Goal: Transaction & Acquisition: Purchase product/service

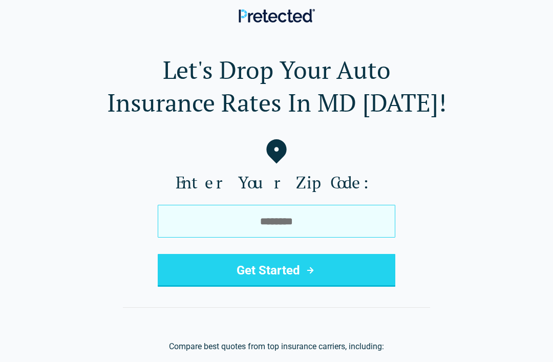
click at [351, 223] on input "tel" at bounding box center [277, 221] width 238 height 33
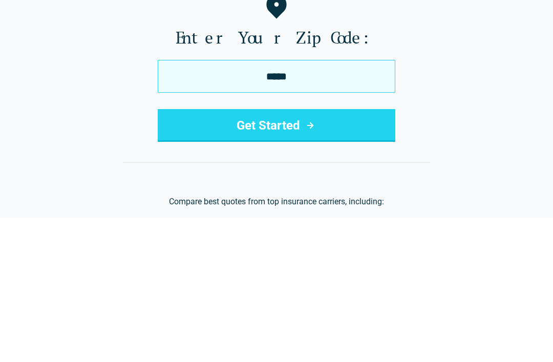
type input "*****"
click at [334, 254] on button "Get Started" at bounding box center [277, 270] width 238 height 33
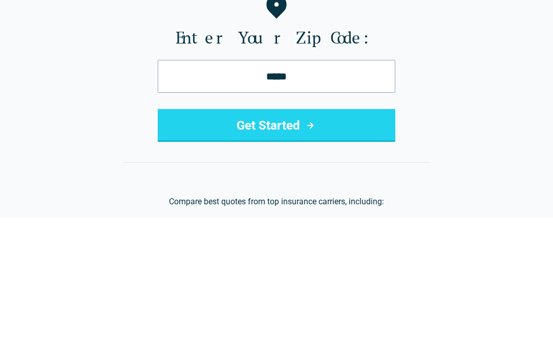
scroll to position [144, 0]
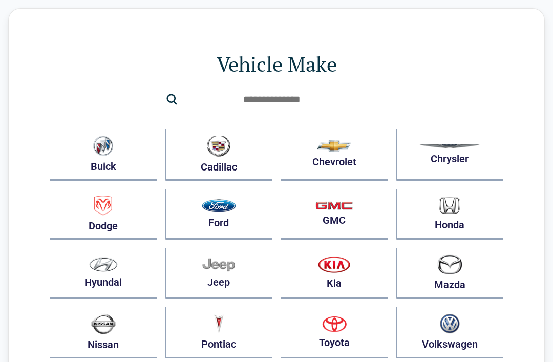
scroll to position [25, 0]
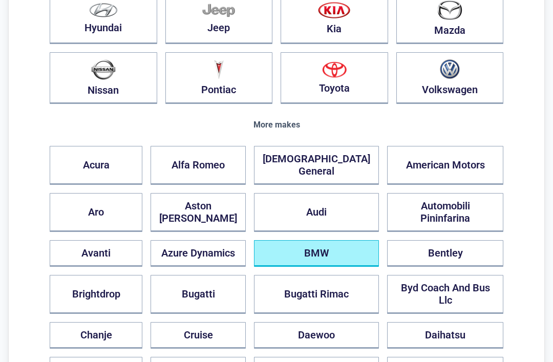
click at [347, 240] on button "BMW" at bounding box center [316, 253] width 125 height 27
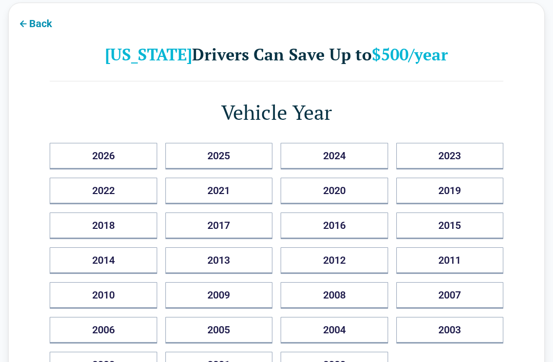
scroll to position [32, 0]
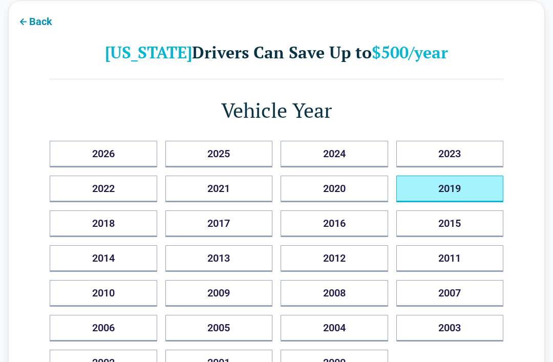
click at [465, 190] on button "2019" at bounding box center [450, 189] width 108 height 27
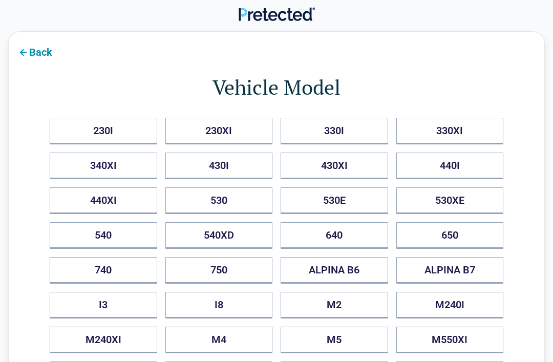
scroll to position [0, 0]
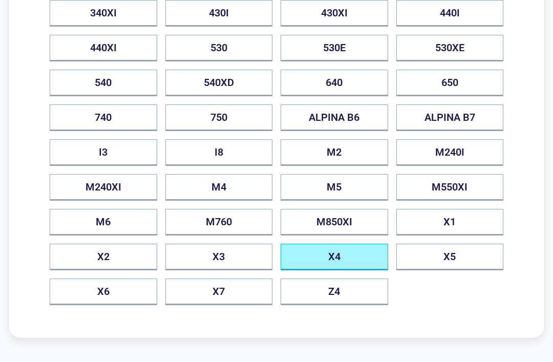
click at [348, 253] on button "X4" at bounding box center [335, 257] width 108 height 27
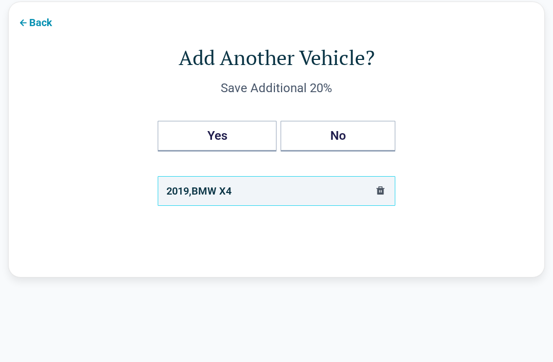
scroll to position [32, 0]
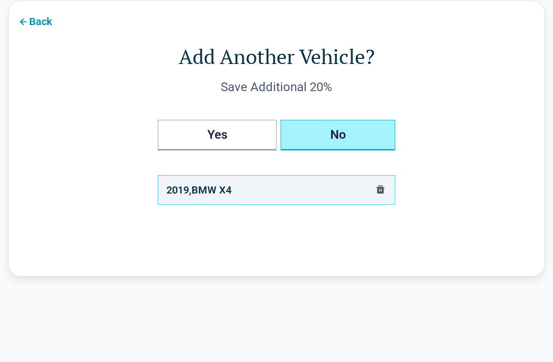
click at [359, 134] on button "No" at bounding box center [338, 135] width 115 height 31
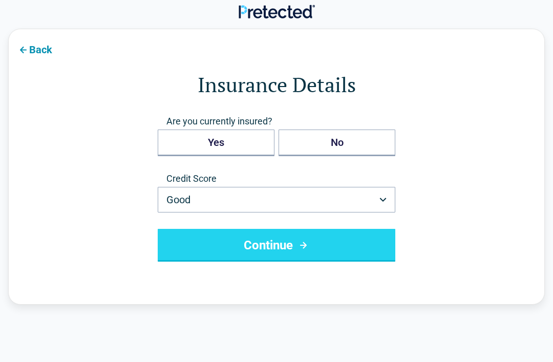
scroll to position [0, 0]
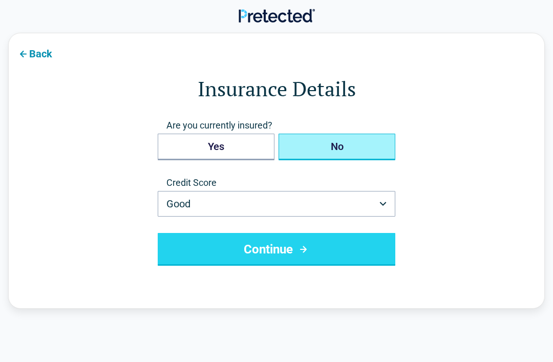
click at [350, 144] on button "No" at bounding box center [337, 147] width 117 height 27
click at [341, 249] on button "Continue" at bounding box center [277, 249] width 238 height 33
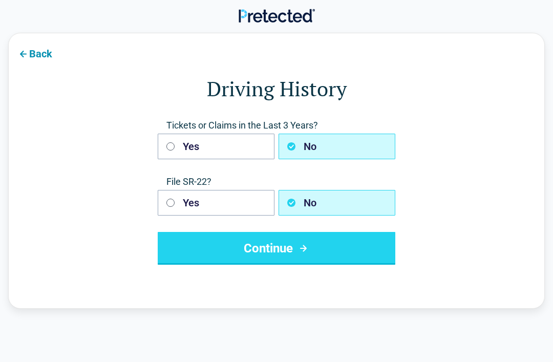
click at [330, 247] on button "Continue" at bounding box center [277, 248] width 238 height 33
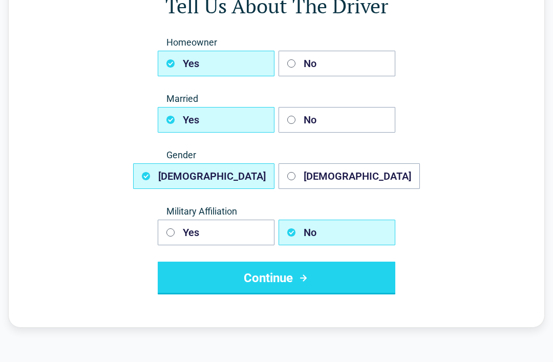
scroll to position [85, 0]
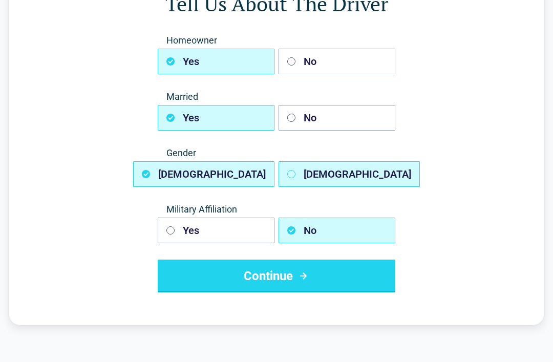
click at [363, 175] on button "Female" at bounding box center [349, 174] width 141 height 26
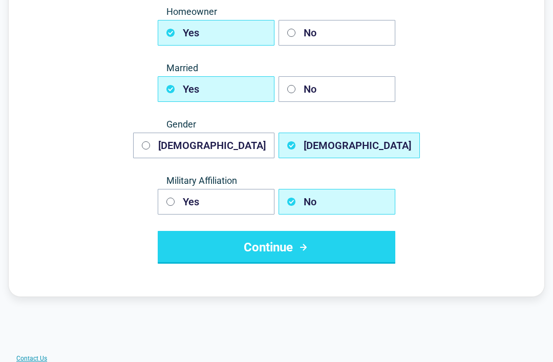
click at [352, 241] on button "Continue" at bounding box center [277, 248] width 238 height 33
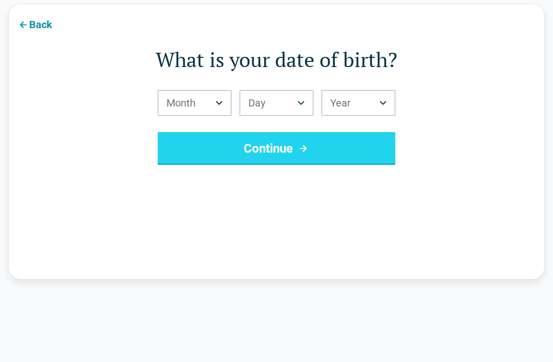
scroll to position [32, 0]
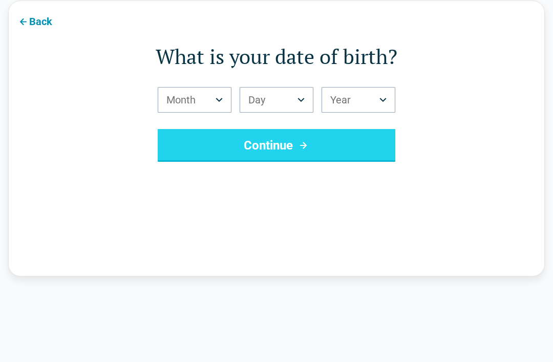
click at [223, 99] on button "Month" at bounding box center [195, 100] width 74 height 26
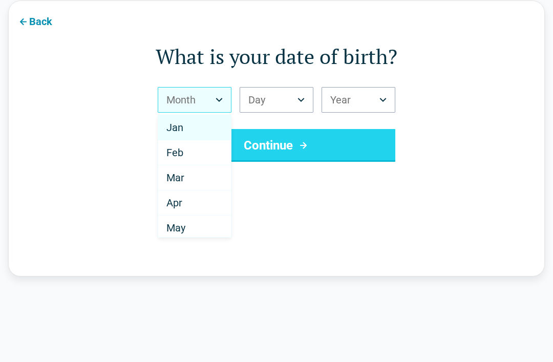
click at [190, 201] on div "Apr" at bounding box center [194, 203] width 73 height 25
select select "*"
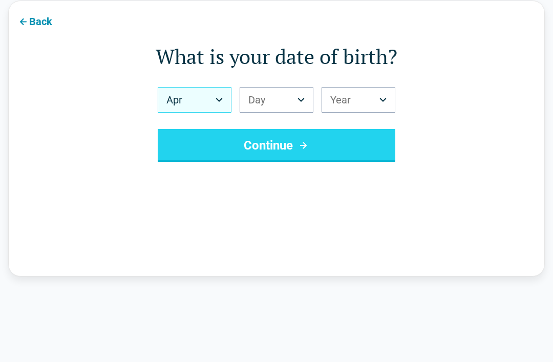
click at [281, 99] on button "Day" at bounding box center [277, 100] width 74 height 26
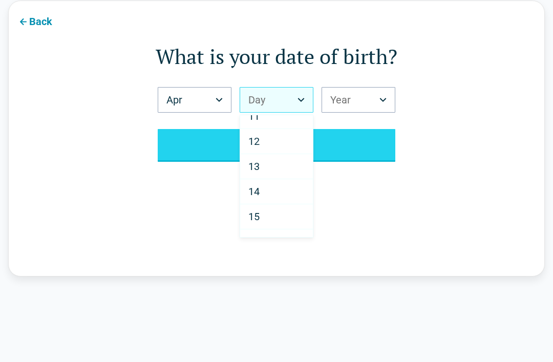
scroll to position [265, 0]
click at [272, 142] on div "12" at bounding box center [276, 139] width 73 height 25
select select "**"
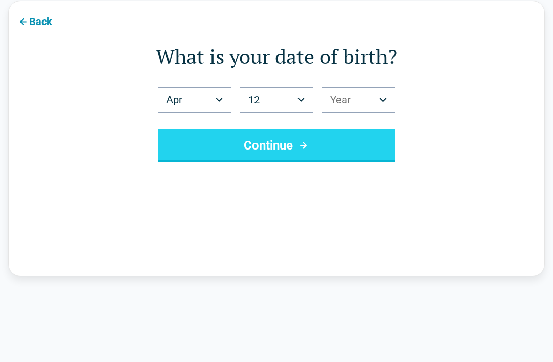
click at [374, 97] on button "Year" at bounding box center [359, 100] width 74 height 26
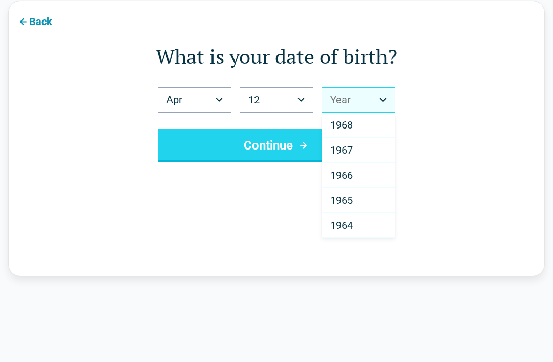
scroll to position [968, 0]
click at [357, 166] on div "1967" at bounding box center [358, 163] width 73 height 25
select select "****"
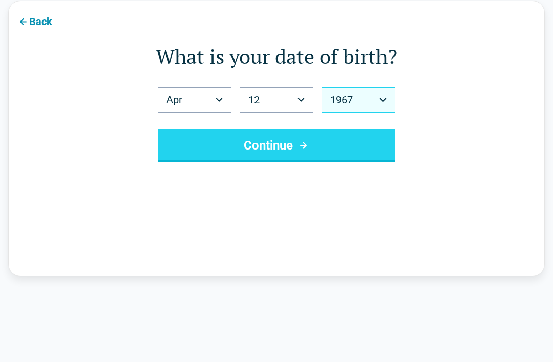
click at [343, 141] on button "Continue" at bounding box center [277, 145] width 238 height 33
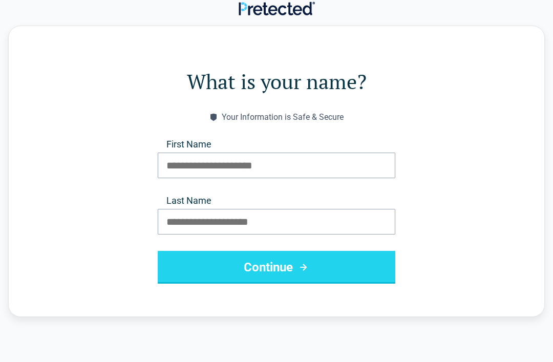
scroll to position [0, 0]
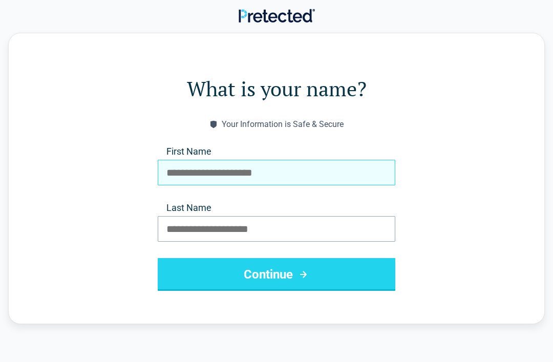
click at [339, 167] on input "First Name" at bounding box center [277, 173] width 238 height 26
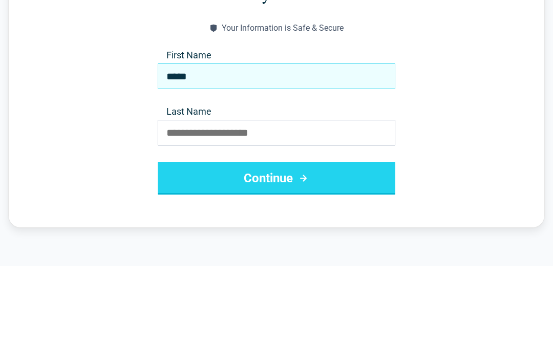
type input "*****"
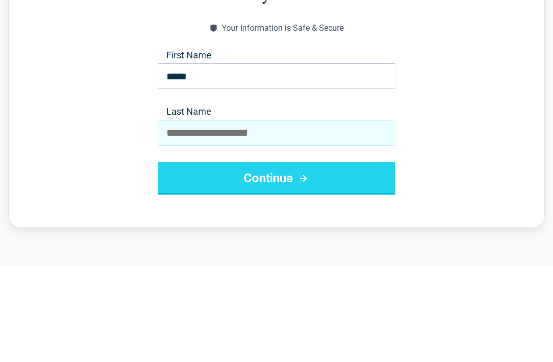
click at [333, 216] on input "Last Name" at bounding box center [277, 229] width 238 height 26
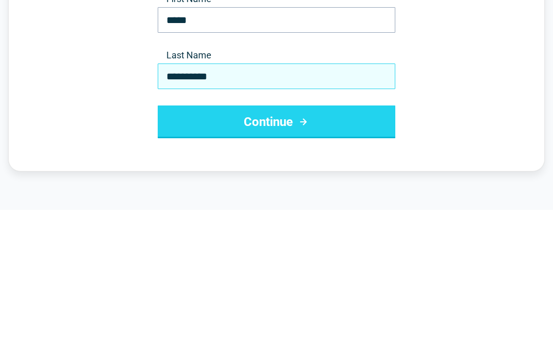
type input "**********"
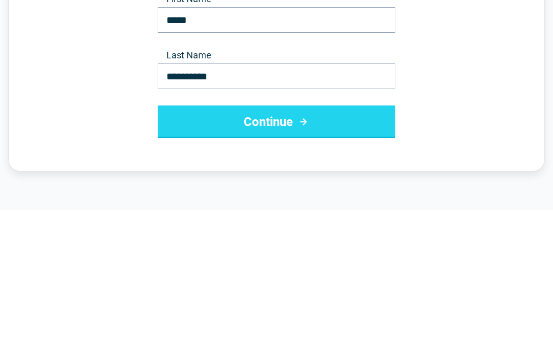
click at [355, 258] on button "Continue" at bounding box center [277, 274] width 238 height 33
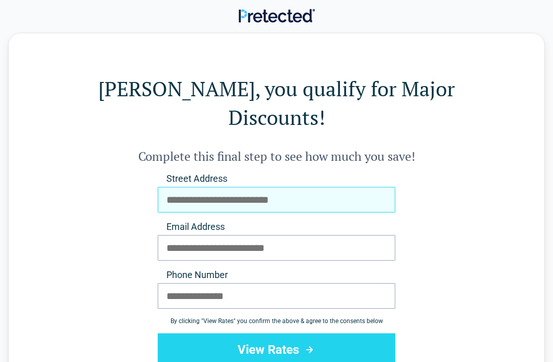
click at [341, 187] on input "Street Address" at bounding box center [277, 200] width 238 height 26
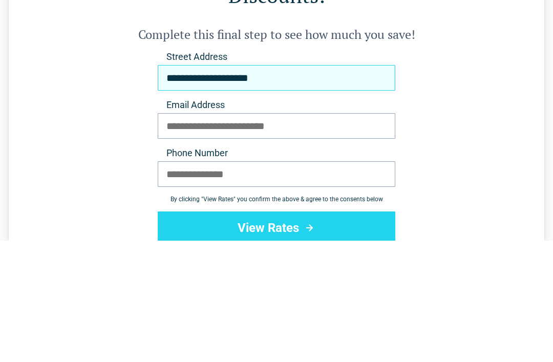
type input "**********"
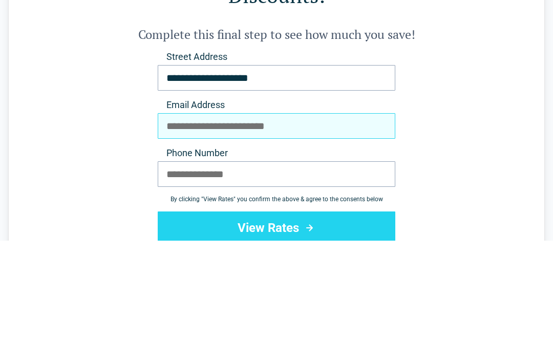
click at [343, 235] on input "Email Address" at bounding box center [277, 248] width 238 height 26
type input "**********"
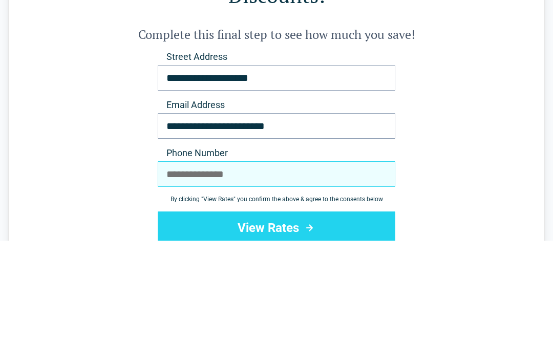
click at [357, 283] on input "Phone Number" at bounding box center [277, 296] width 238 height 26
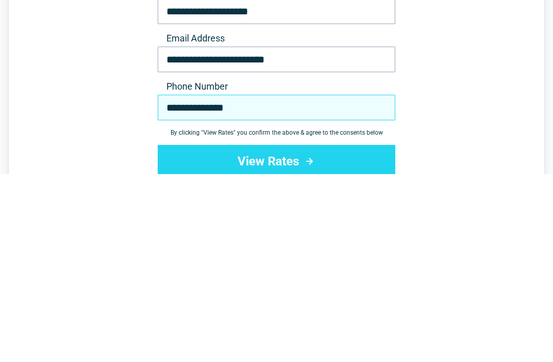
type input "**********"
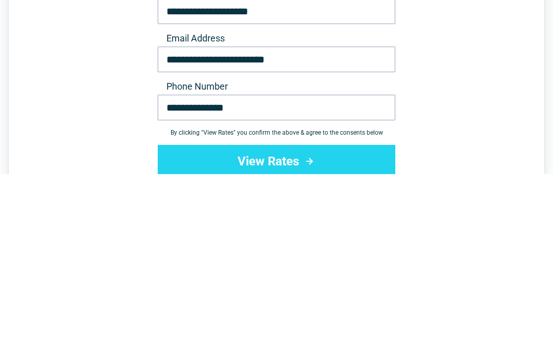
click at [329, 333] on button "View Rates" at bounding box center [277, 349] width 238 height 33
